Goal: Share content

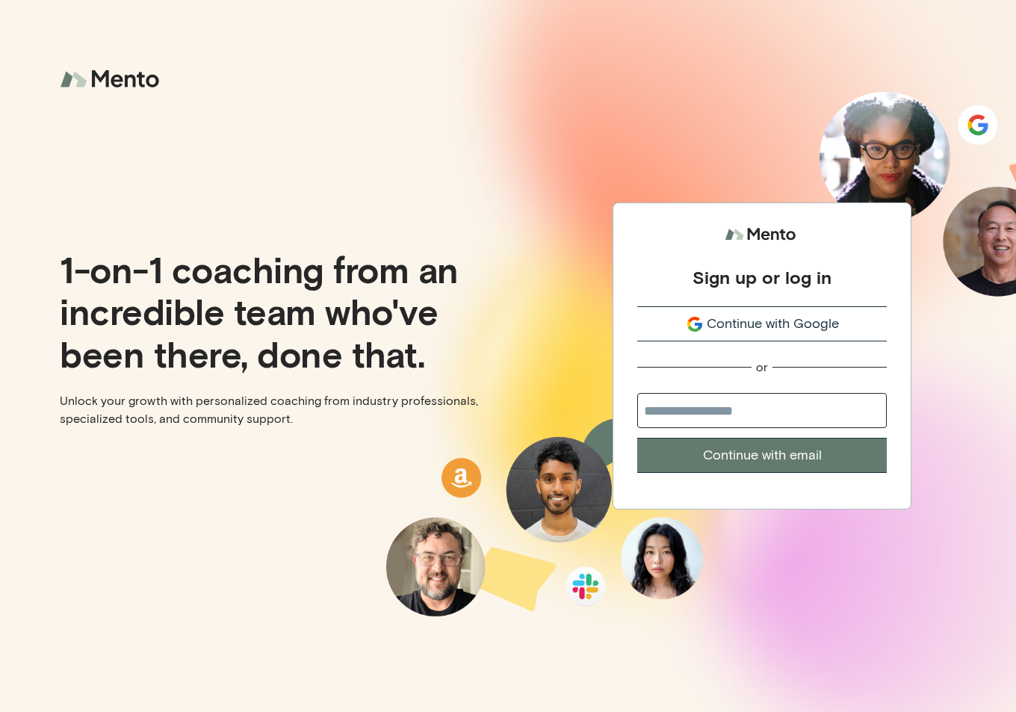
drag, startPoint x: 718, startPoint y: 425, endPoint x: 731, endPoint y: 411, distance: 19.0
click at [726, 417] on input "email" at bounding box center [762, 410] width 250 height 35
type input "**********"
click at [776, 450] on button "Continue with email" at bounding box center [762, 455] width 250 height 35
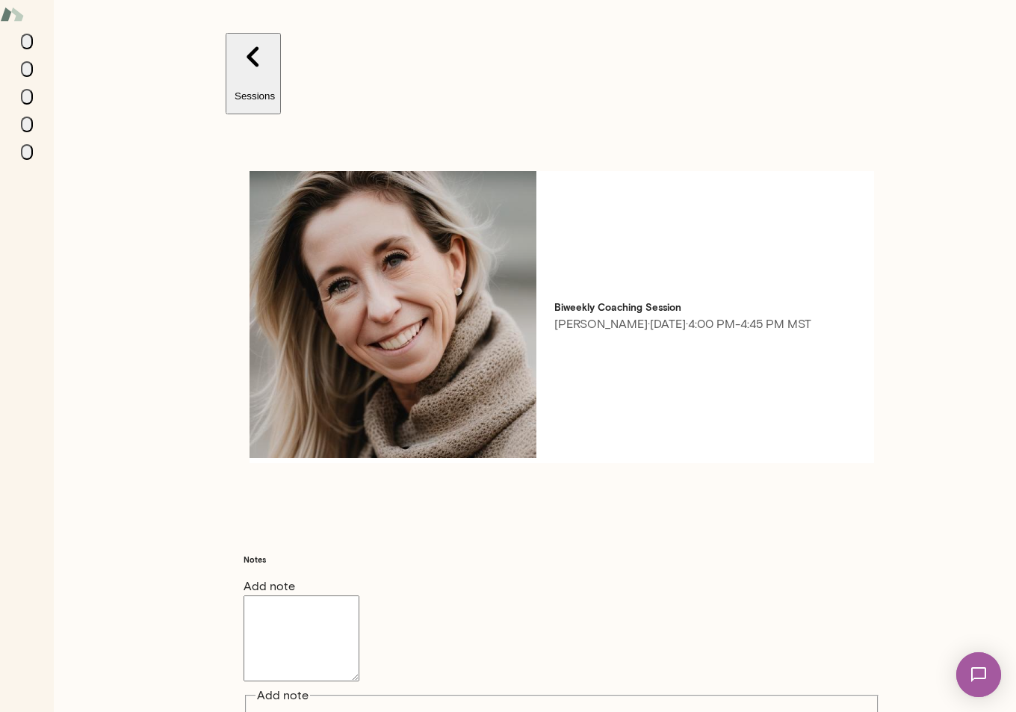
click at [546, 469] on button "Share" at bounding box center [543, 461] width 120 height 16
click at [90, 207] on div "Thank you for your feedback! You can also always contact our team at [EMAIL_ADD…" at bounding box center [508, 136] width 1016 height 272
